Goal: Download file/media

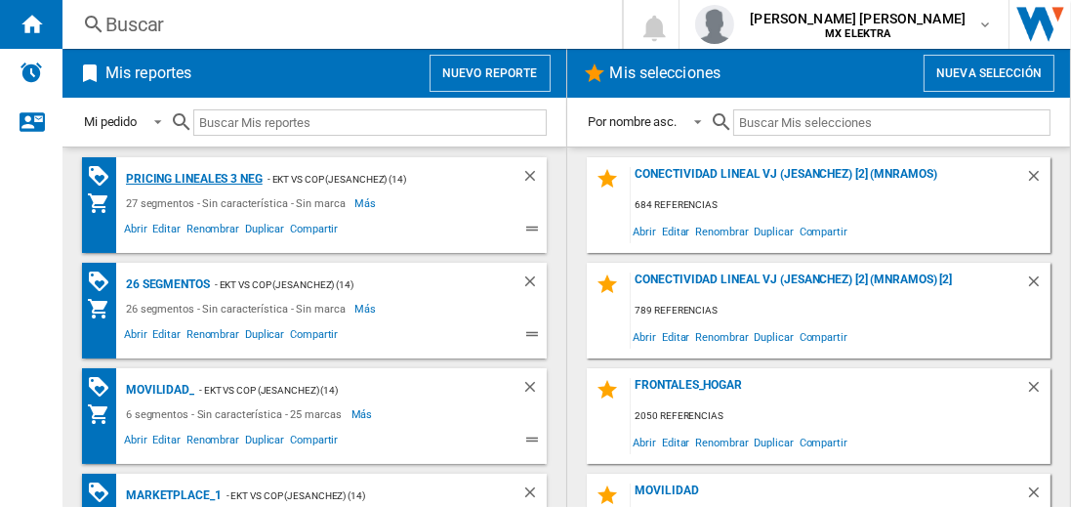
click at [193, 178] on div "Pricing lineales 3 neg" at bounding box center [192, 179] width 142 height 24
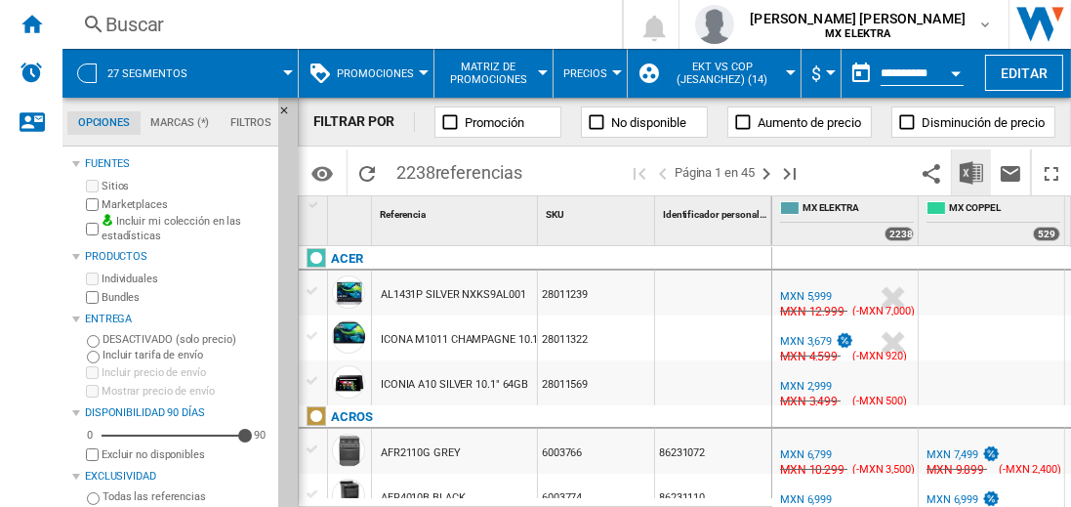
click at [972, 172] on img "Descargar en Excel" at bounding box center [970, 172] width 23 height 23
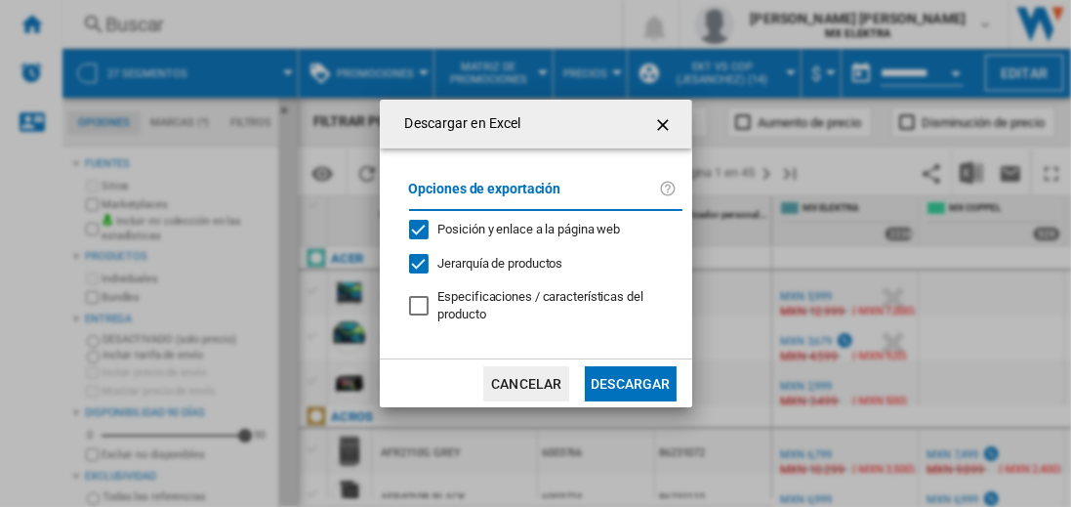
click at [630, 381] on button "Descargar" at bounding box center [630, 383] width 91 height 35
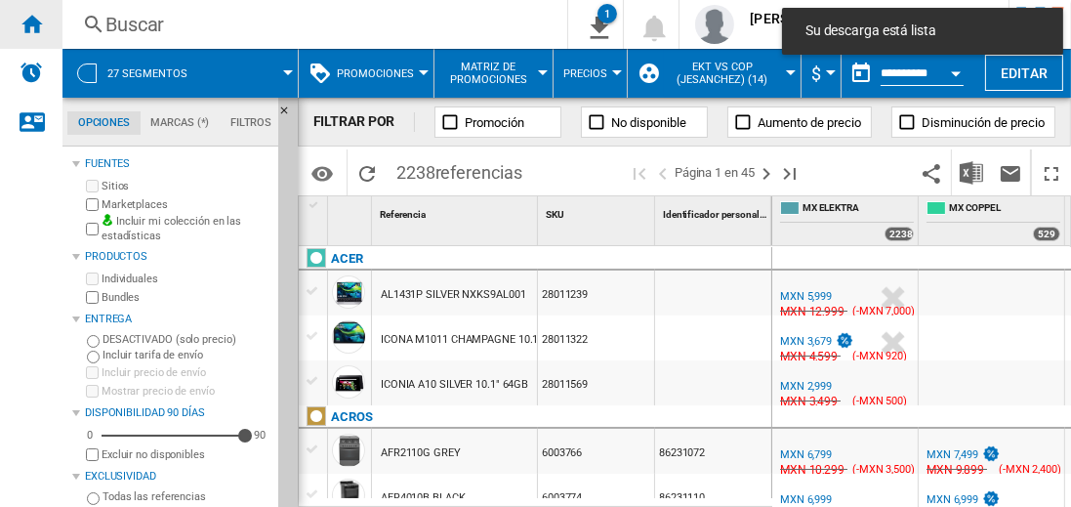
click at [31, 23] on ng-md-icon "Inicio" at bounding box center [31, 23] width 23 height 23
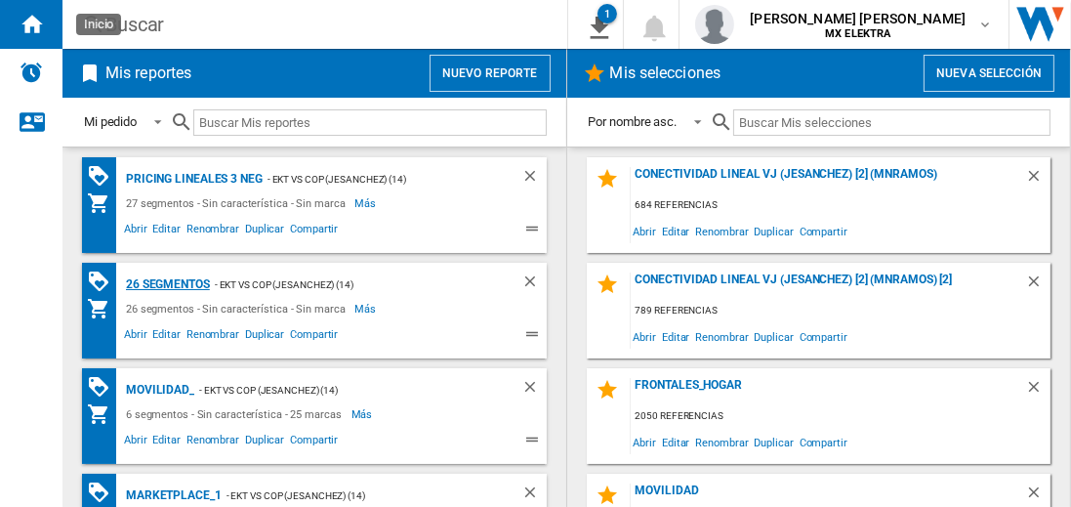
click at [169, 282] on div "26 segmentos" at bounding box center [165, 284] width 89 height 24
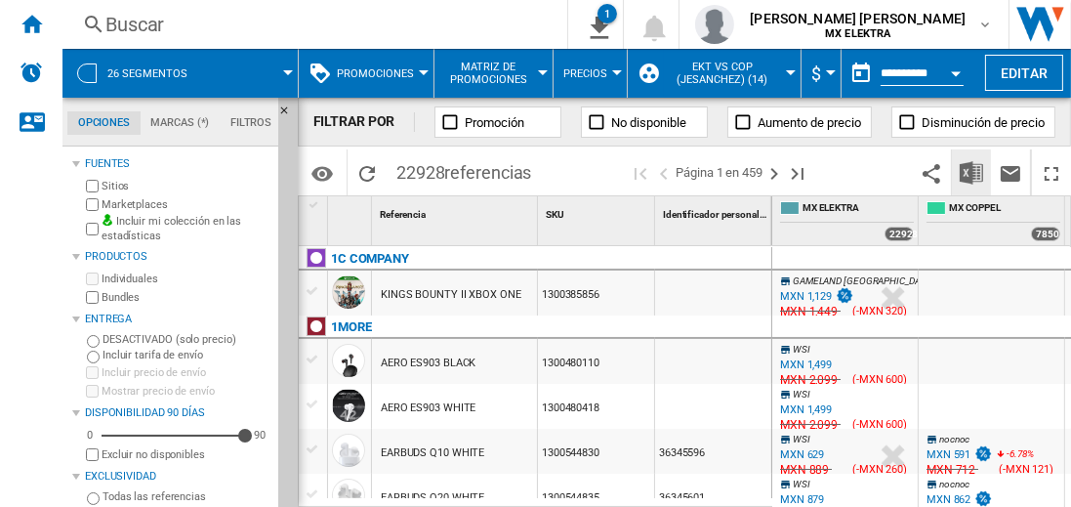
click at [972, 172] on img "Descargar en Excel" at bounding box center [970, 172] width 23 height 23
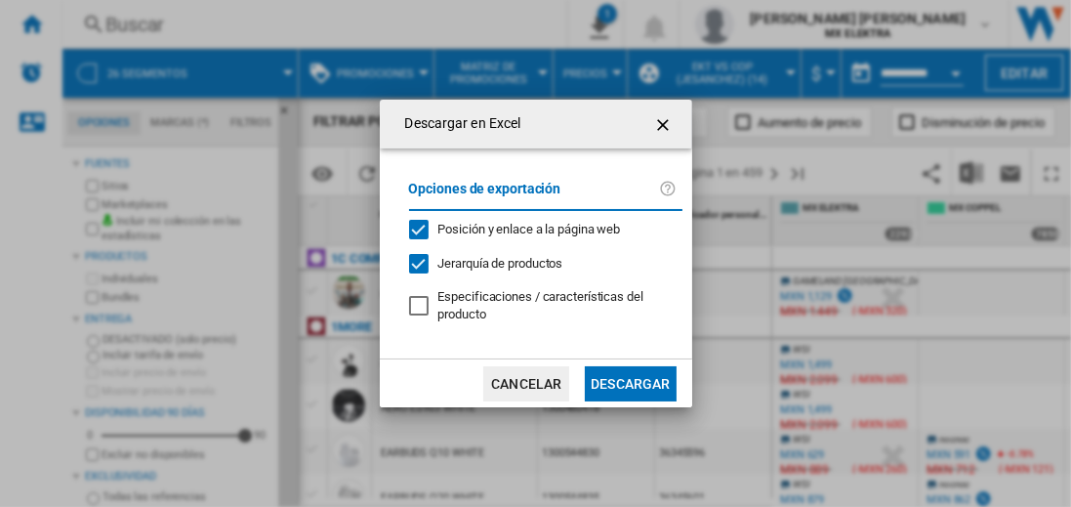
click at [630, 381] on button "Descargar" at bounding box center [630, 383] width 91 height 35
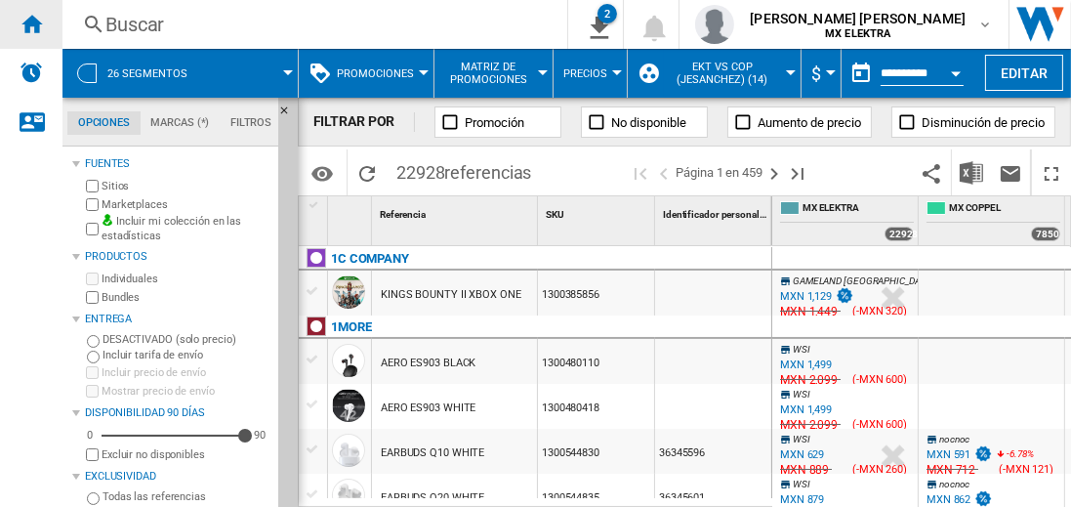
click at [31, 23] on ng-md-icon "Inicio" at bounding box center [31, 23] width 23 height 23
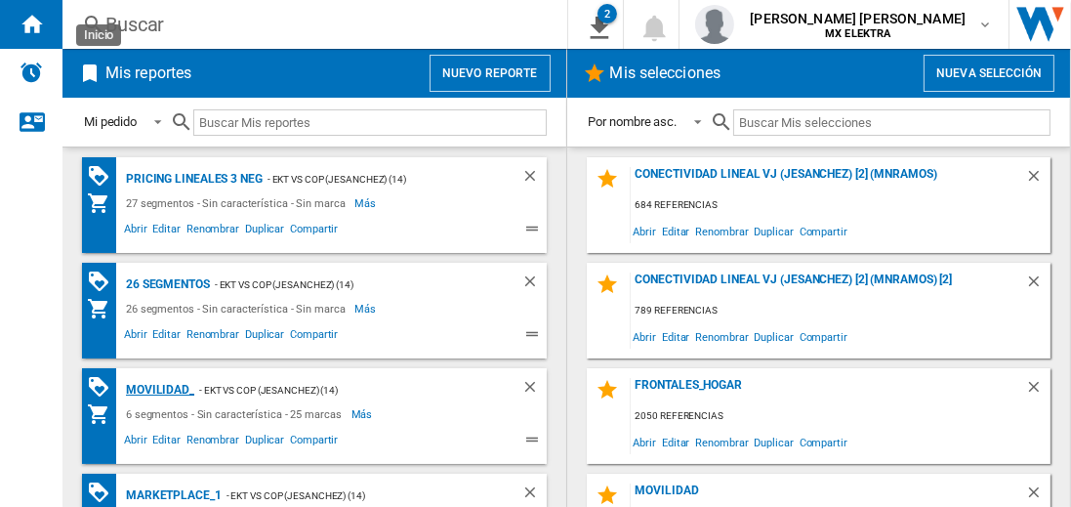
click at [156, 387] on div "MOVILIDAD_" at bounding box center [157, 390] width 73 height 24
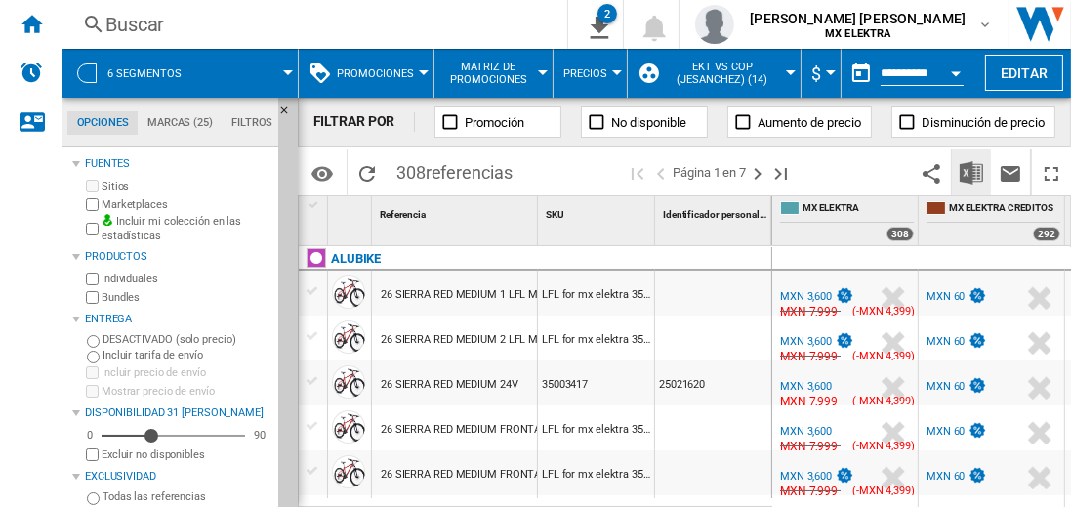
click at [972, 172] on img "Descargar en Excel" at bounding box center [970, 172] width 23 height 23
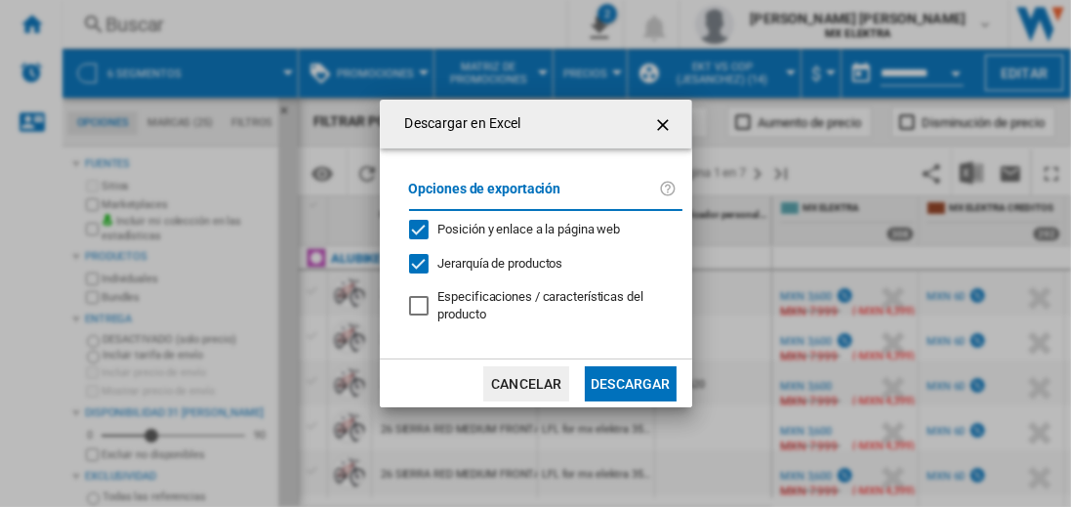
click at [630, 381] on button "Descargar" at bounding box center [630, 383] width 91 height 35
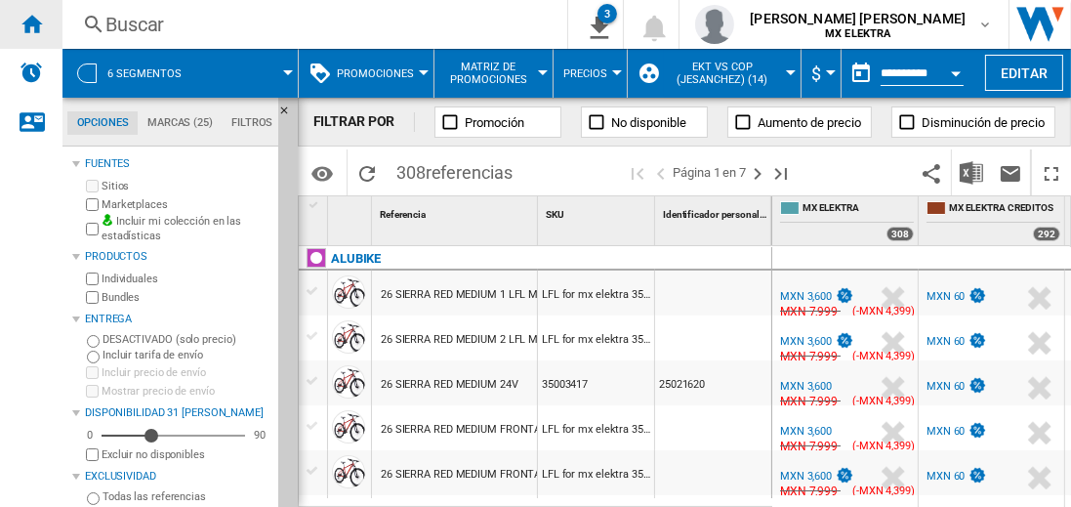
click at [31, 23] on ng-md-icon "Inicio" at bounding box center [31, 23] width 23 height 23
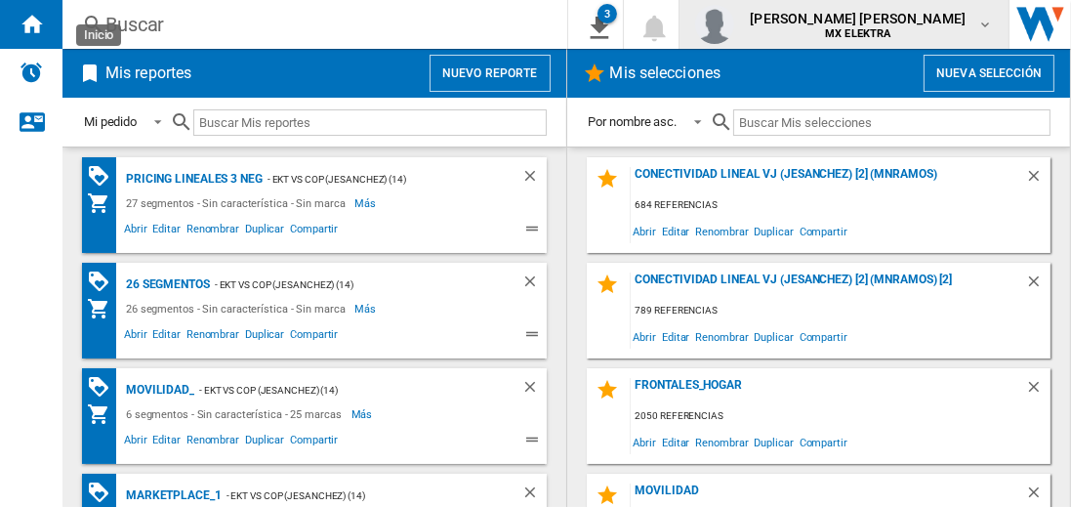
click at [876, 24] on span "[PERSON_NAME] [PERSON_NAME]" at bounding box center [858, 19] width 216 height 20
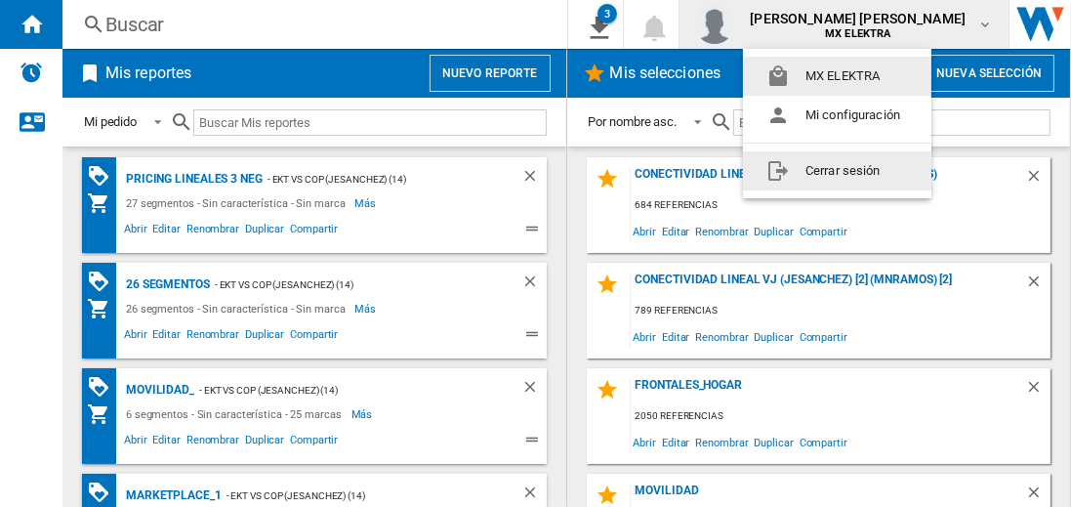
click at [836, 170] on button "Cerrar sesión" at bounding box center [837, 170] width 188 height 39
